Goal: Task Accomplishment & Management: Complete application form

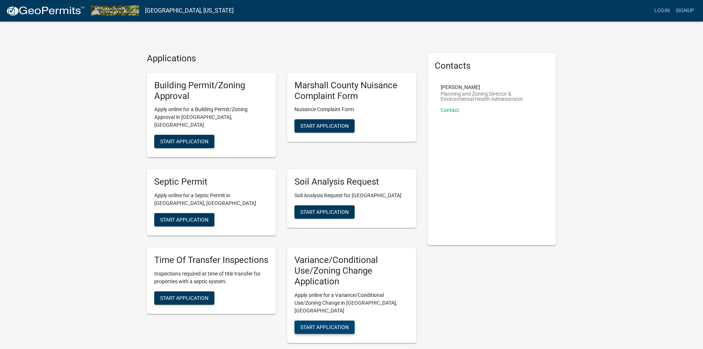
click at [325, 324] on span "Start Application" at bounding box center [325, 327] width 48 height 6
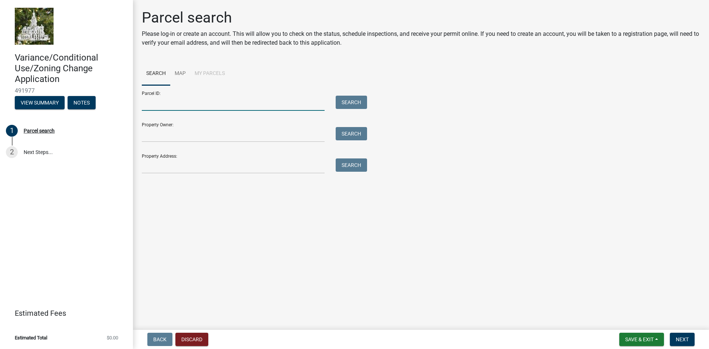
click at [205, 106] on input "Parcel ID:" at bounding box center [233, 103] width 183 height 15
paste input "8320-26-300-006"
type input "8320-26-300-006"
click at [357, 101] on button "Search" at bounding box center [351, 102] width 31 height 13
click at [150, 102] on input "8320-26-300-006" at bounding box center [233, 103] width 183 height 15
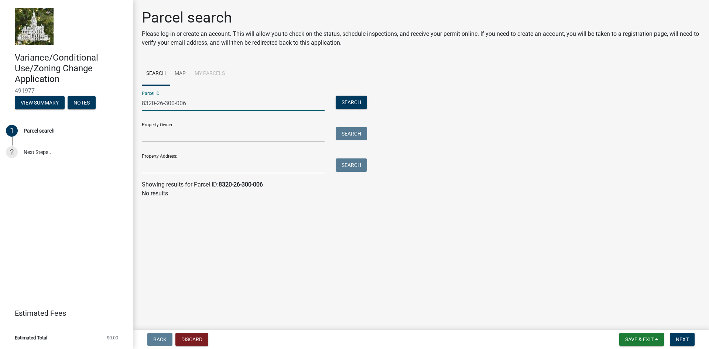
drag, startPoint x: 233, startPoint y: 105, endPoint x: 93, endPoint y: 96, distance: 140.3
click at [93, 96] on div "Variance/Conditional Use/Zoning Change Application 491977 View Summary Notes 1 …" at bounding box center [354, 174] width 709 height 349
type input "832026300006"
click at [358, 100] on button "Search" at bounding box center [351, 102] width 31 height 13
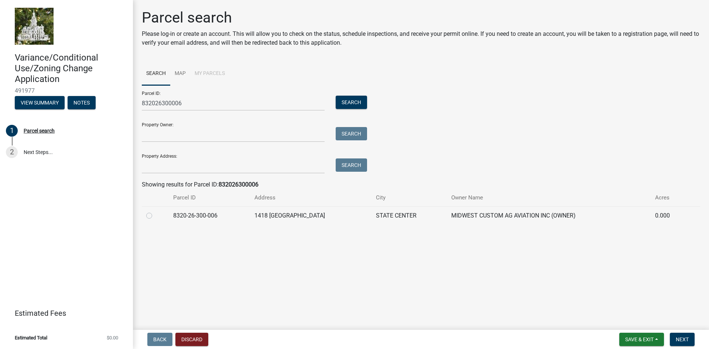
click at [155, 211] on label at bounding box center [155, 211] width 0 height 0
click at [155, 216] on input "radio" at bounding box center [157, 213] width 5 height 5
radio input "true"
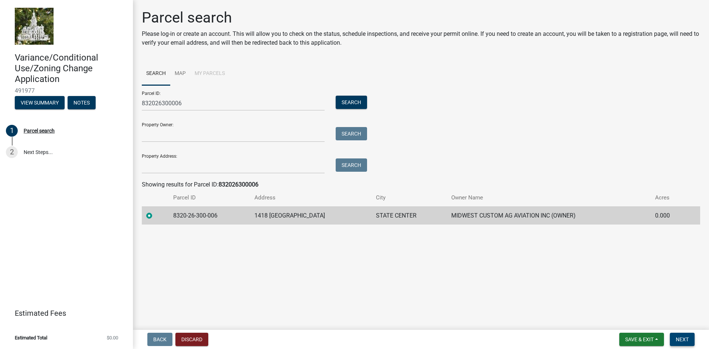
click at [690, 340] on button "Next" at bounding box center [682, 339] width 25 height 13
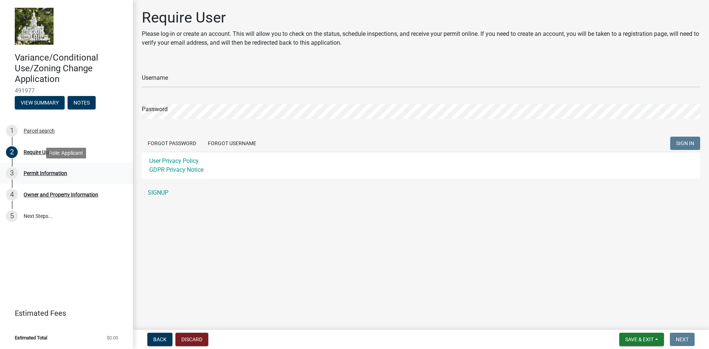
click at [34, 171] on div "Permit Information" at bounding box center [46, 173] width 44 height 5
click at [43, 176] on div "3 Permit Information" at bounding box center [63, 173] width 115 height 12
click at [42, 189] on div "4 Owner and Property Information" at bounding box center [63, 195] width 115 height 12
click at [76, 202] on link "4 Owner and Property Information" at bounding box center [66, 194] width 133 height 21
click at [42, 219] on link "5 Next Steps..." at bounding box center [66, 215] width 133 height 21
